Goal: Information Seeking & Learning: Learn about a topic

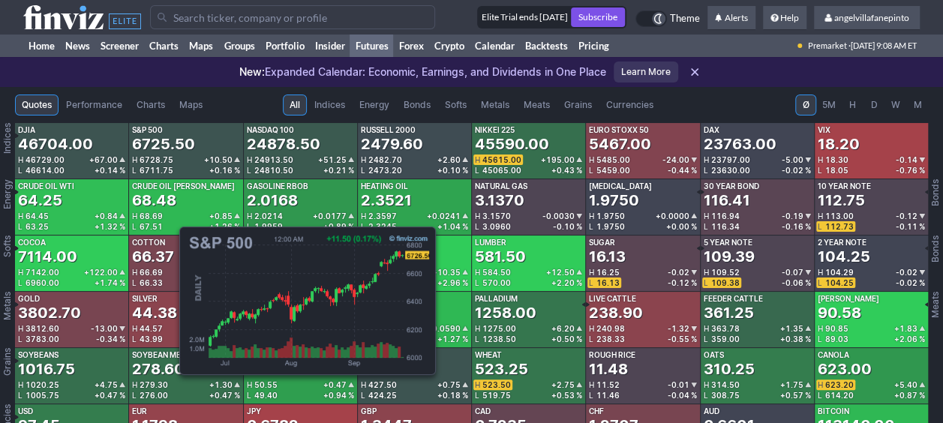
click at [172, 148] on div "6725.50" at bounding box center [163, 144] width 63 height 21
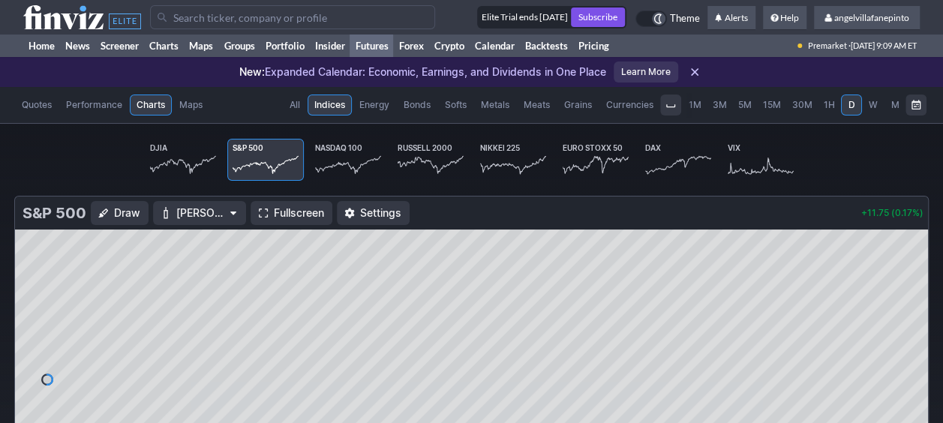
click at [78, 14] on use at bounding box center [82, 17] width 118 height 24
